Goal: Obtain resource: Obtain resource

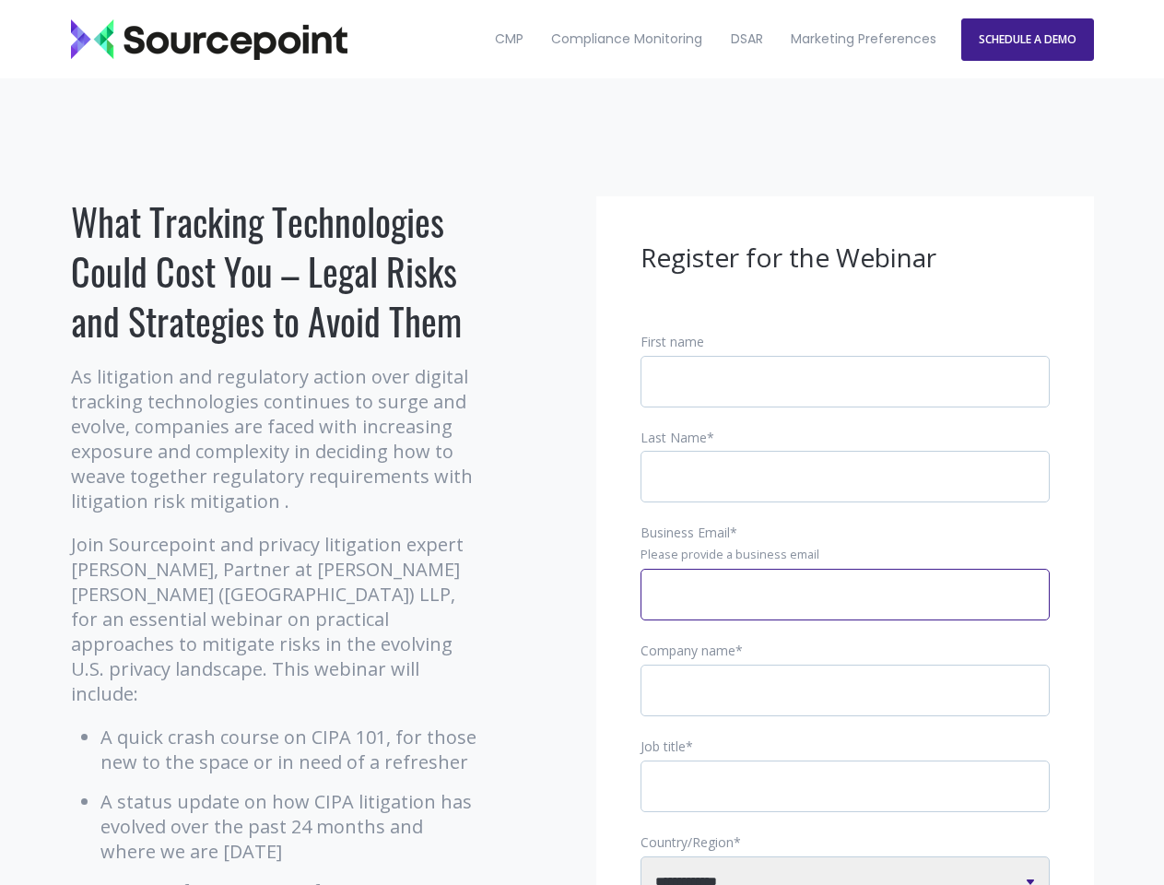
click at [845, 609] on input "Business Email *" at bounding box center [845, 595] width 409 height 52
